Goal: Transaction & Acquisition: Purchase product/service

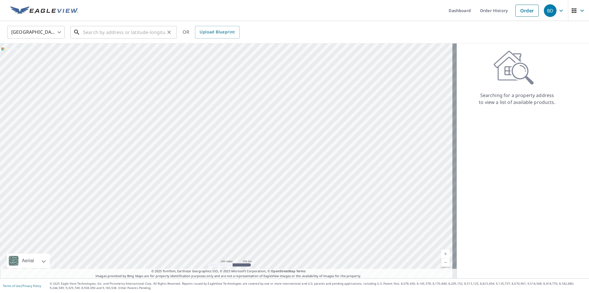
click at [102, 32] on input "text" at bounding box center [124, 32] width 82 height 16
paste input "[STREET_ADDRESS][PERSON_NAME]"
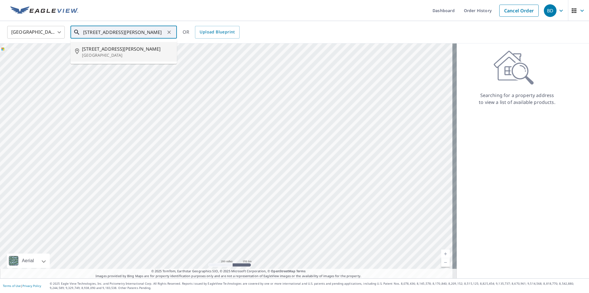
click at [119, 51] on span "[STREET_ADDRESS][PERSON_NAME]" at bounding box center [127, 48] width 90 height 7
type input "[STREET_ADDRESS]"
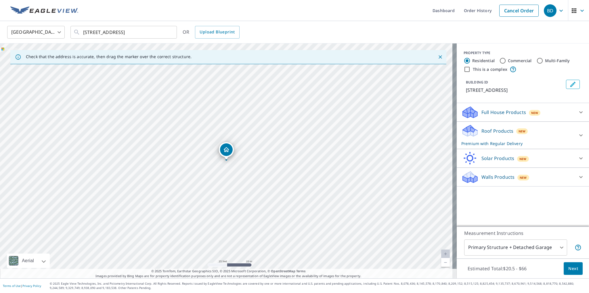
click at [581, 114] on div at bounding box center [581, 112] width 14 height 14
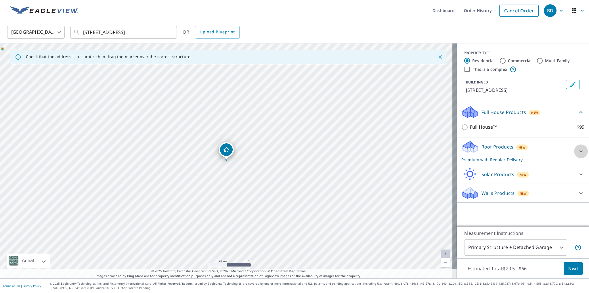
click at [577, 150] on icon at bounding box center [580, 151] width 7 height 7
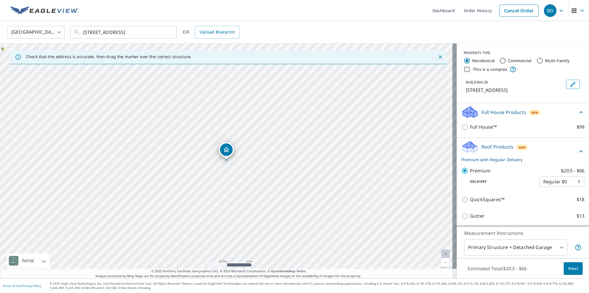
click at [567, 182] on body "BD BD Dashboard Order History Cancel Order BD [GEOGRAPHIC_DATA] US ​ [STREET_AD…" at bounding box center [294, 146] width 589 height 293
click at [561, 181] on li "Regular $0" at bounding box center [552, 181] width 45 height 10
click at [551, 247] on body "BD BD Dashboard Order History Cancel Order BD [GEOGRAPHIC_DATA] US ​ [STREET_AD…" at bounding box center [294, 146] width 589 height 293
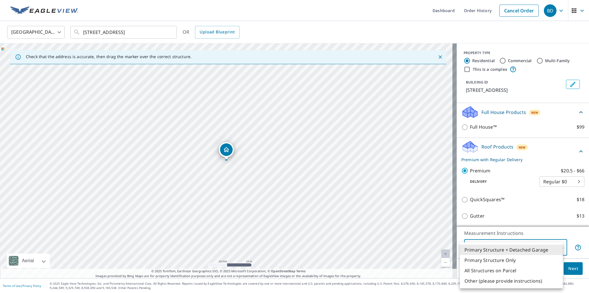
click at [478, 268] on li "All Structures on Parcel" at bounding box center [511, 270] width 103 height 10
type input "3"
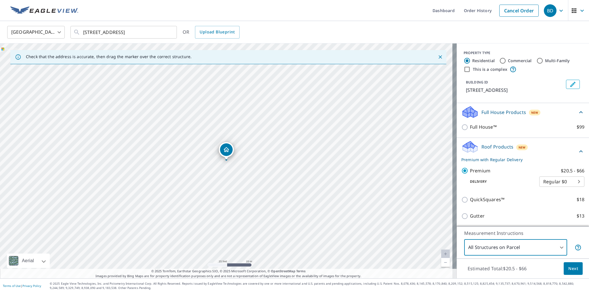
click at [568, 266] on span "Next" at bounding box center [573, 268] width 10 height 7
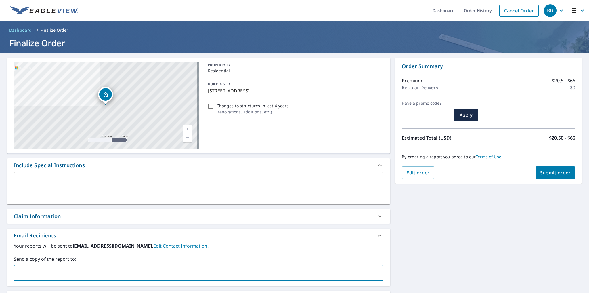
click at [69, 270] on input "text" at bounding box center [194, 272] width 356 height 11
type input "[PERSON_NAME][EMAIL_ADDRESS][PERSON_NAME][DOMAIN_NAME]"
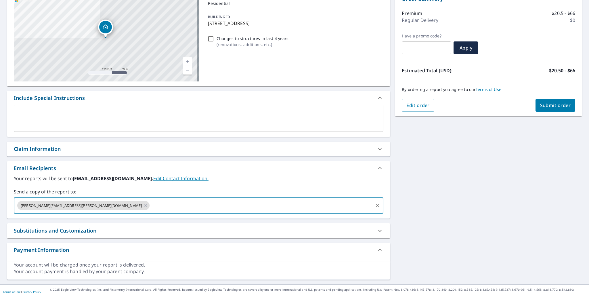
scroll to position [73, 0]
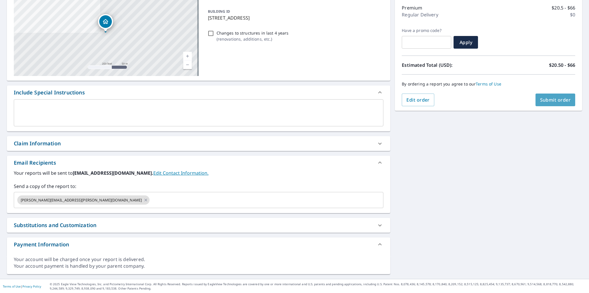
click at [545, 101] on span "Submit order" at bounding box center [555, 100] width 31 height 6
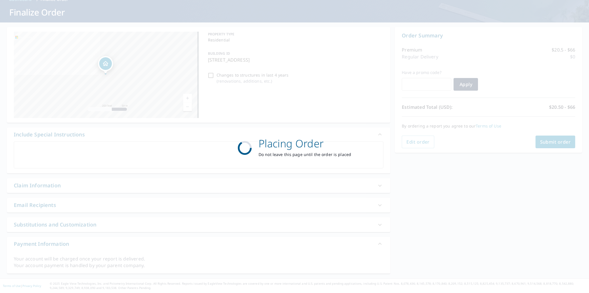
scroll to position [30, 0]
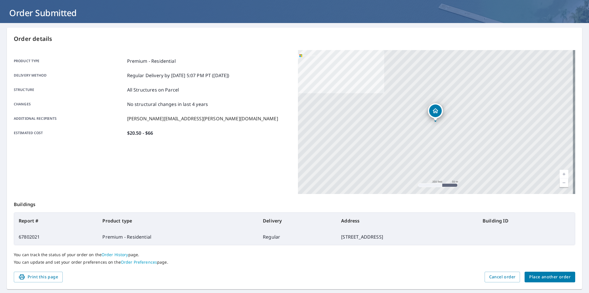
click at [540, 272] on button "Place another order" at bounding box center [549, 276] width 51 height 11
